Goal: Task Accomplishment & Management: Manage account settings

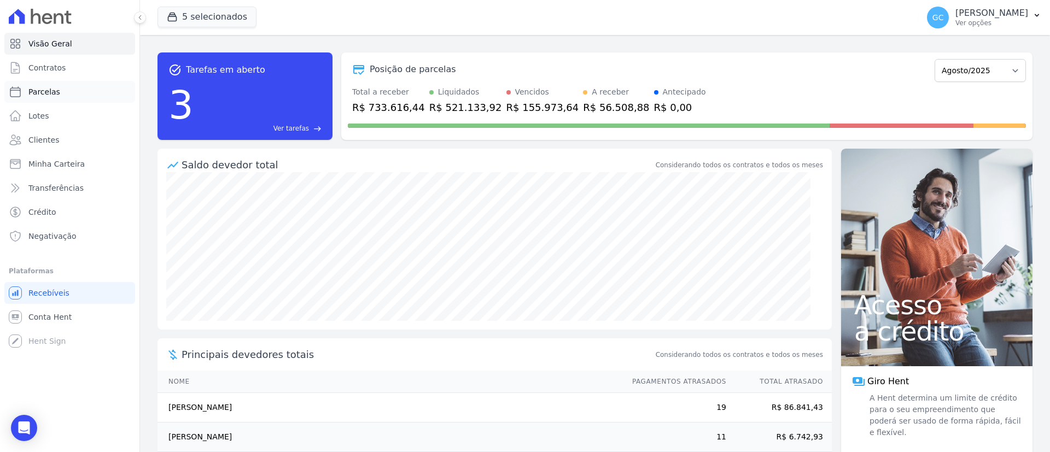
click at [55, 92] on span "Parcelas" at bounding box center [44, 91] width 32 height 11
select select
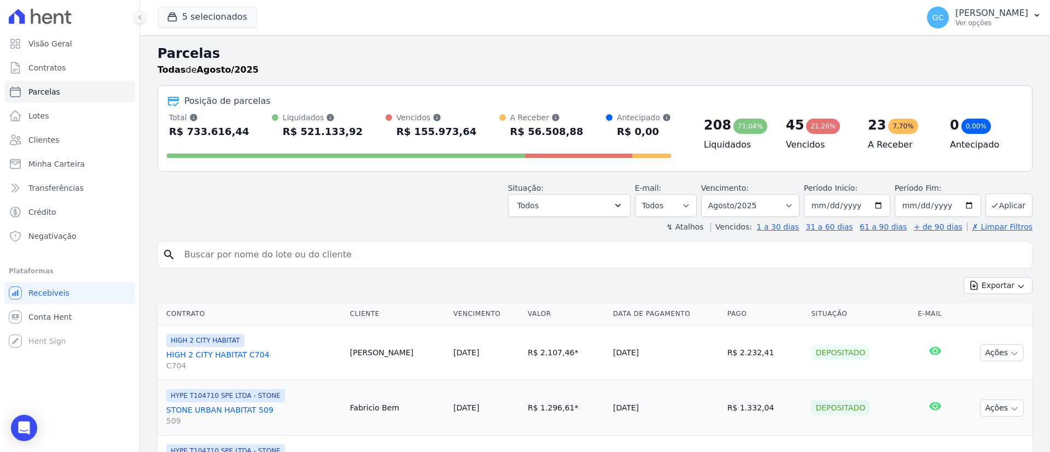
click at [648, 263] on input "search" at bounding box center [603, 255] width 850 height 22
paste input "[PERSON_NAME] [PERSON_NAME]"
type input "[PERSON_NAME] [PERSON_NAME]"
select select
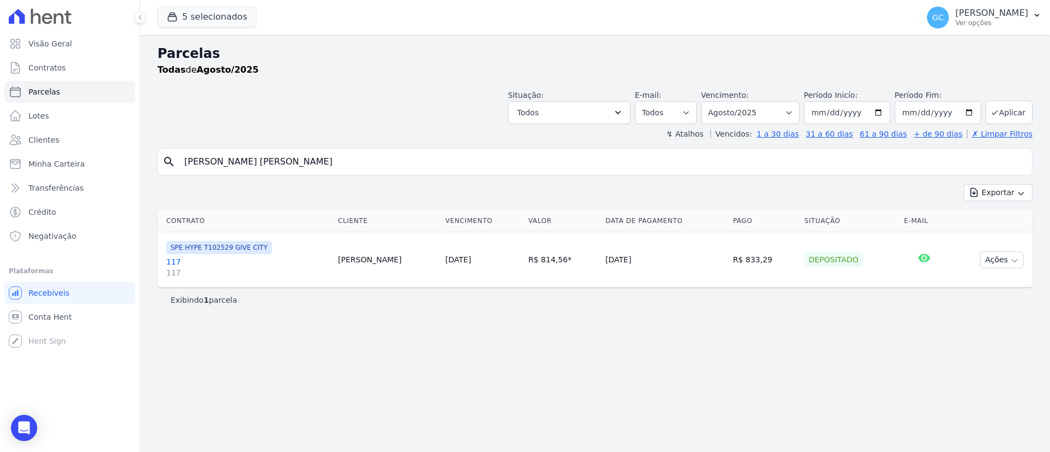
drag, startPoint x: 424, startPoint y: 164, endPoint x: 185, endPoint y: 152, distance: 239.4
click at [187, 152] on input "[PERSON_NAME] [PERSON_NAME]" at bounding box center [603, 162] width 850 height 22
paste input "[PERSON_NAME]"
drag, startPoint x: 301, startPoint y: 165, endPoint x: 95, endPoint y: 147, distance: 207.5
click at [96, 148] on div "Visão Geral Contratos [GEOGRAPHIC_DATA] Lotes Clientes Minha Carteira Transferê…" at bounding box center [525, 226] width 1050 height 452
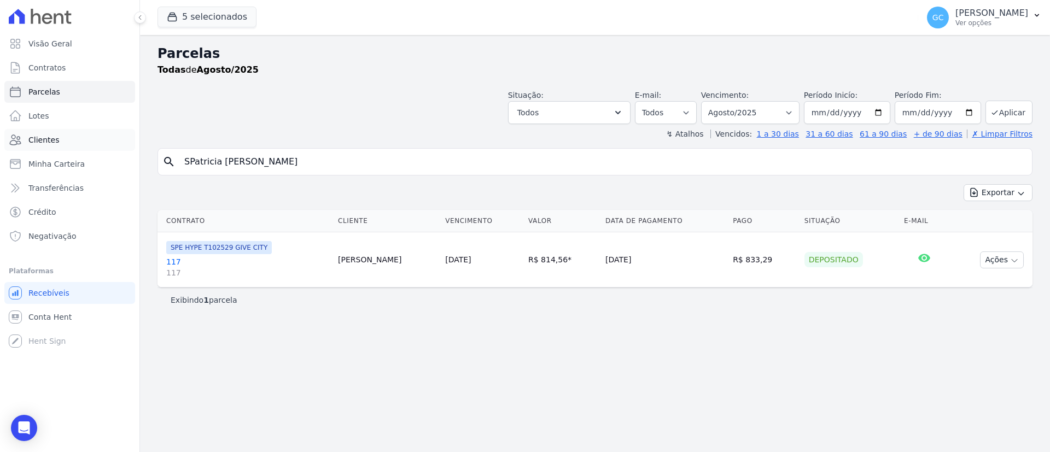
paste input "search"
type input "[PERSON_NAME]"
select select
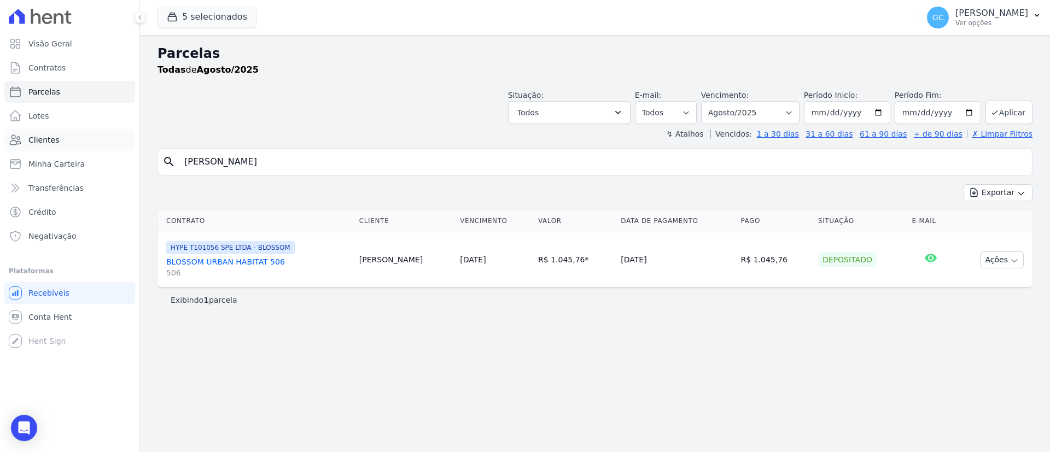
drag, startPoint x: 328, startPoint y: 165, endPoint x: 91, endPoint y: 144, distance: 237.3
click at [97, 152] on div "Visão Geral Contratos [GEOGRAPHIC_DATA] Lotes Clientes Minha Carteira Transferê…" at bounding box center [525, 226] width 1050 height 452
paste input "[PERSON_NAME] do [PERSON_NAME]"
type input "[PERSON_NAME] do [PERSON_NAME]"
select select
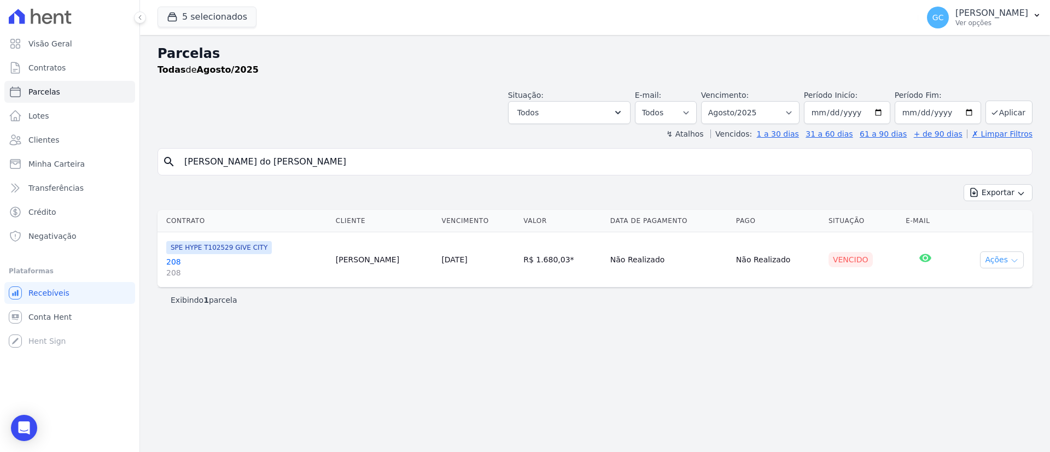
click at [1009, 252] on button "Ações" at bounding box center [1002, 260] width 44 height 17
click at [966, 286] on link "Ver boleto" at bounding box center [997, 285] width 105 height 20
